Goal: Entertainment & Leisure: Consume media (video, audio)

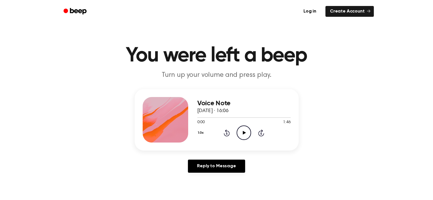
click at [240, 138] on circle at bounding box center [244, 133] width 14 height 14
click at [206, 119] on div at bounding box center [243, 117] width 93 height 5
click at [210, 117] on div at bounding box center [243, 117] width 93 height 1
click at [212, 117] on div at bounding box center [243, 117] width 93 height 5
click at [219, 118] on div at bounding box center [243, 117] width 93 height 5
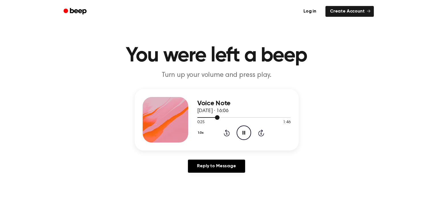
click at [223, 116] on div at bounding box center [243, 117] width 93 height 5
click at [229, 118] on div at bounding box center [243, 117] width 93 height 5
click at [234, 117] on div at bounding box center [243, 117] width 93 height 5
click at [237, 117] on div at bounding box center [243, 117] width 93 height 5
click at [237, 134] on circle at bounding box center [244, 133] width 14 height 14
